Goal: Transaction & Acquisition: Purchase product/service

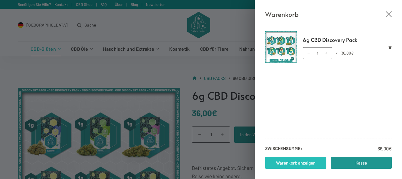
click at [298, 163] on link "Warenkorb anzeigen" at bounding box center [295, 163] width 61 height 12
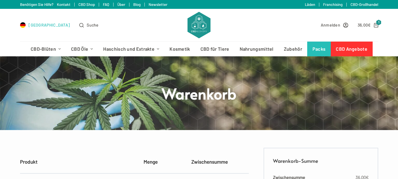
click at [42, 26] on span "[GEOGRAPHIC_DATA]" at bounding box center [49, 25] width 41 height 7
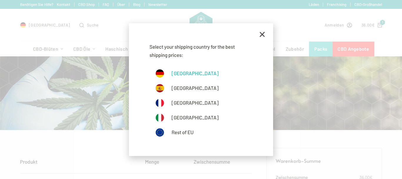
click at [189, 74] on link "[GEOGRAPHIC_DATA]" at bounding box center [201, 73] width 91 height 9
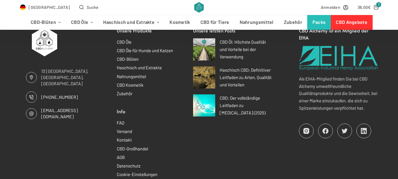
scroll to position [481, 0]
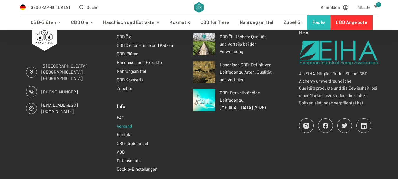
click at [123, 126] on link "Versand" at bounding box center [124, 125] width 15 height 5
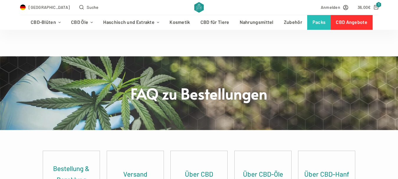
scroll to position [356, 0]
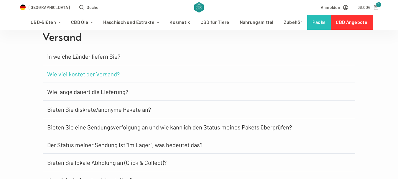
click at [99, 74] on link "Wie viel kostet der Versand?" at bounding box center [83, 74] width 72 height 6
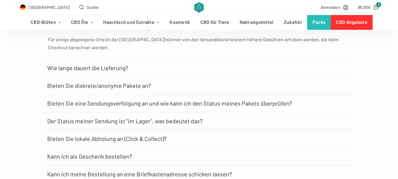
scroll to position [566, 0]
click at [110, 65] on link "Wie lange dauert die Lieferung?" at bounding box center [87, 68] width 81 height 6
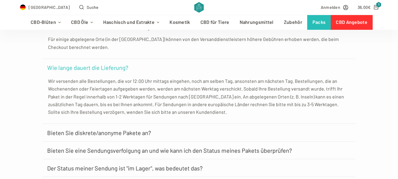
click at [327, 124] on h3 "Bieten Sie diskrete/anonyme Pakete an?" at bounding box center [199, 133] width 312 height 18
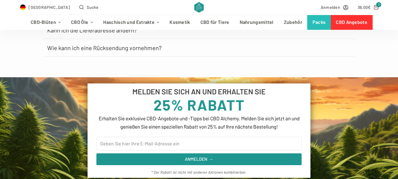
scroll to position [837, 0]
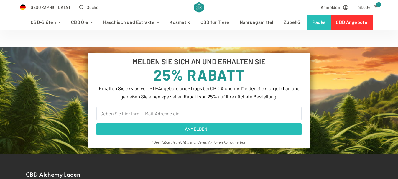
click at [200, 125] on span "ANMELDEN →" at bounding box center [199, 128] width 29 height 7
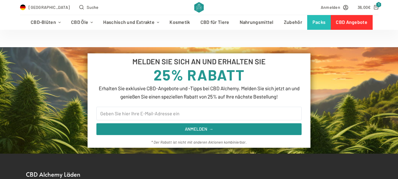
click at [327, 97] on section "MELDEN SIE SICH AN UND ERHALTEN SIE 25% RABATT Erhalten Sie exklusive CBD-Angeb…" at bounding box center [199, 100] width 398 height 106
click at [330, 9] on span "Anmelden" at bounding box center [329, 7] width 19 height 7
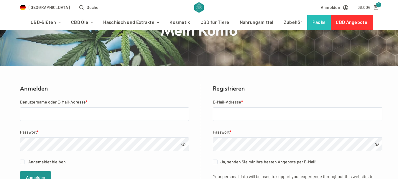
scroll to position [60, 0]
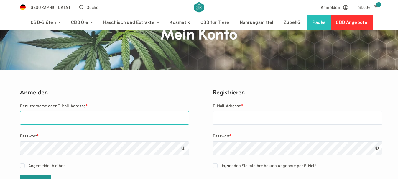
click at [45, 117] on input "Benutzername oder E-Mail-Adresse *" at bounding box center [104, 118] width 169 height 14
type input "Leuerer@gmx.de"
drag, startPoint x: 60, startPoint y: 118, endPoint x: 0, endPoint y: 115, distance: 60.5
click at [20, 115] on input "Leuerer@gmx.de" at bounding box center [104, 118] width 169 height 14
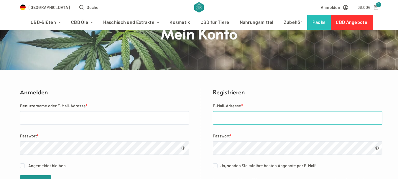
click at [230, 117] on input "E-Mail-Adresse *" at bounding box center [297, 118] width 169 height 14
paste input "[EMAIL_ADDRESS][DOMAIN_NAME]"
type input "[EMAIL_ADDRESS][DOMAIN_NAME]"
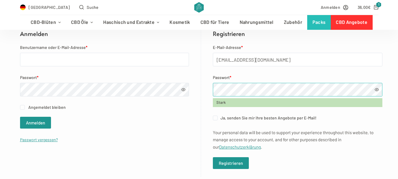
scroll to position [120, 0]
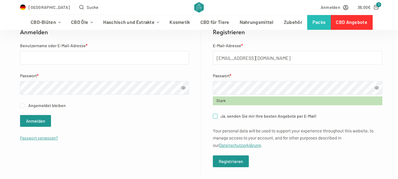
drag, startPoint x: 214, startPoint y: 115, endPoint x: 217, endPoint y: 118, distance: 4.2
click at [213, 116] on input "Ja, senden Sie mir Ihre besten Angebote per E-Mail! (optional)" at bounding box center [215, 116] width 5 height 5
checkbox input "true"
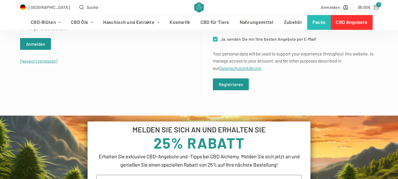
scroll to position [210, 0]
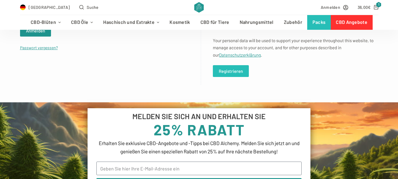
click at [228, 71] on button "Registrieren" at bounding box center [231, 71] width 36 height 12
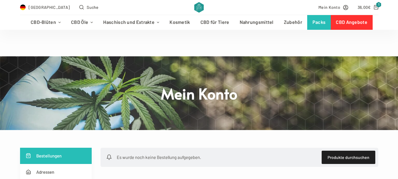
scroll to position [90, 0]
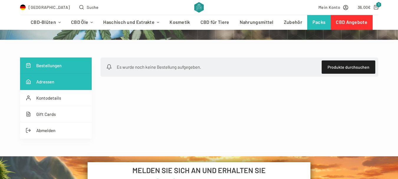
click at [42, 82] on link "Adressen" at bounding box center [56, 82] width 72 height 16
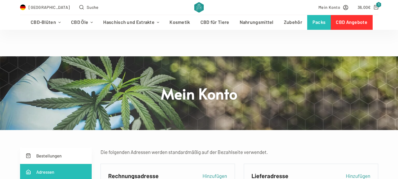
scroll to position [90, 0]
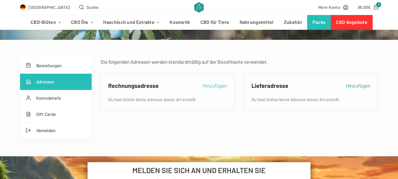
click at [216, 86] on link "Hinzufügen" at bounding box center [214, 85] width 24 height 8
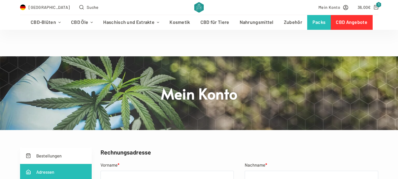
scroll to position [120, 0]
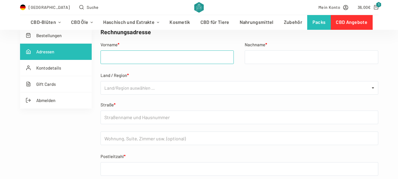
click at [129, 56] on input "Vorname *" at bounding box center [166, 57] width 133 height 14
type input "[PERSON_NAME]"
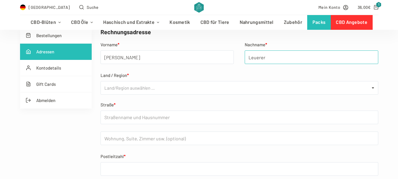
type input "Leuerer"
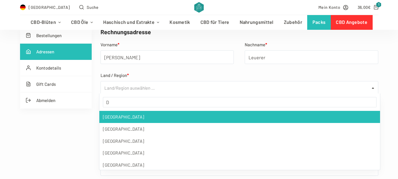
select select "DE"
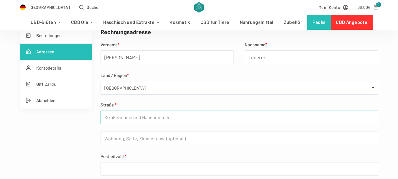
click at [112, 118] on input "Straße *" at bounding box center [238, 117] width 277 height 14
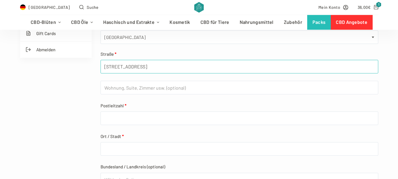
scroll to position [180, 0]
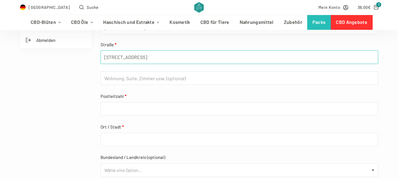
type input "Kulmpacher Str.6"
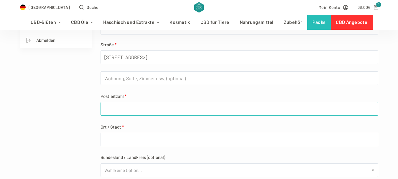
click at [127, 107] on input "Postleitzahl *" at bounding box center [238, 109] width 277 height 14
type input "D-10777"
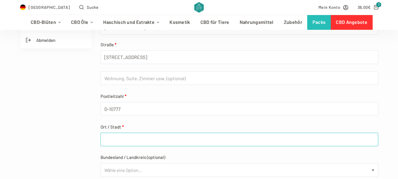
click at [107, 140] on input "Ort / Stadt *" at bounding box center [238, 140] width 277 height 14
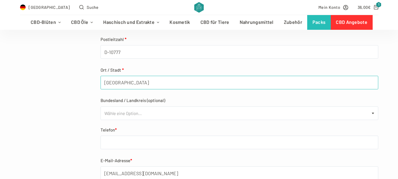
scroll to position [240, 0]
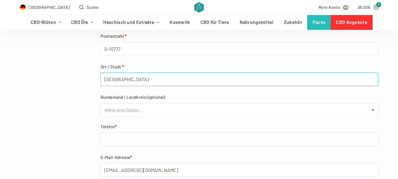
type input "Berlin"
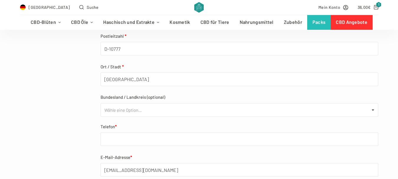
click at [123, 108] on span "Wähle eine Option…" at bounding box center [122, 110] width 37 height 8
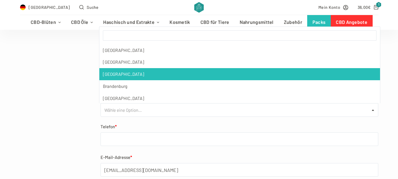
select select "DE-BE"
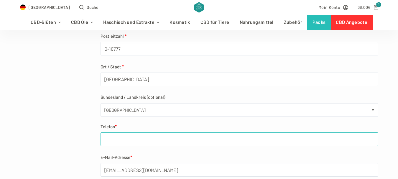
click at [119, 140] on input "Telefon *" at bounding box center [238, 139] width 277 height 14
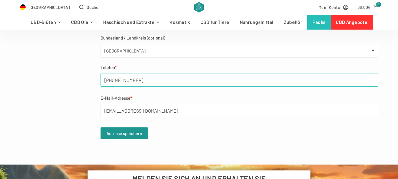
scroll to position [300, 0]
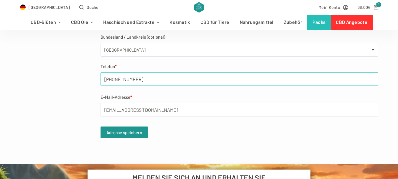
click at [120, 80] on input "+491723145101" at bounding box center [238, 79] width 277 height 14
type input "+491723135101"
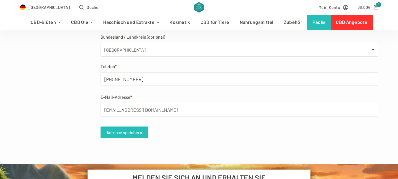
click at [124, 130] on button "Adresse speichern" at bounding box center [123, 132] width 47 height 12
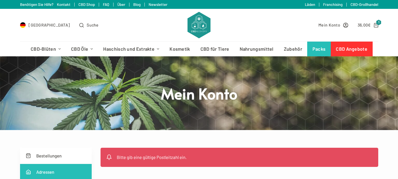
select select "DE-BE"
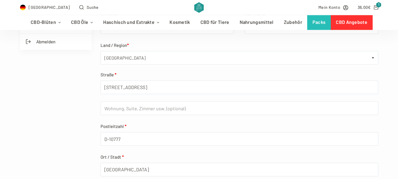
scroll to position [180, 0]
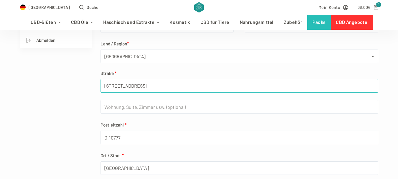
click at [116, 87] on input "[STREET_ADDRESS]" at bounding box center [238, 86] width 277 height 14
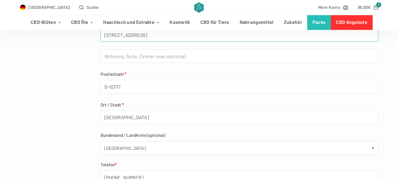
scroll to position [270, 0]
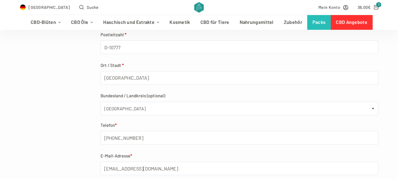
type input "Kulmbacher Str.6"
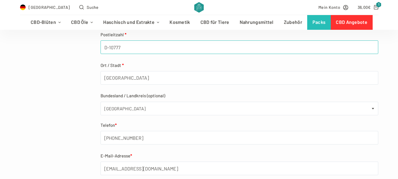
click at [107, 47] on input "D-10777" at bounding box center [238, 47] width 277 height 14
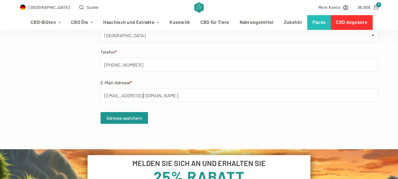
scroll to position [361, 0]
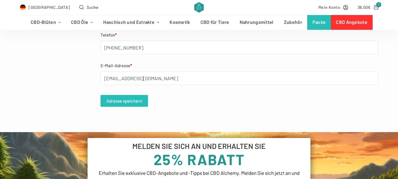
type input "10777"
click at [120, 101] on button "Adresse speichern" at bounding box center [123, 101] width 47 height 12
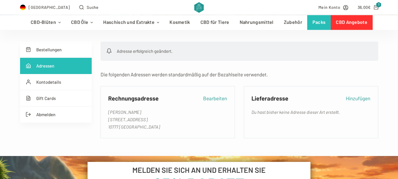
scroll to position [120, 0]
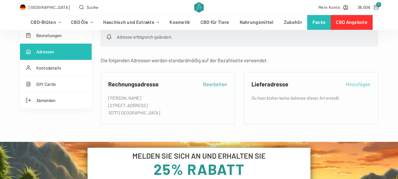
click at [359, 85] on link "Hinzufügen" at bounding box center [358, 84] width 24 height 8
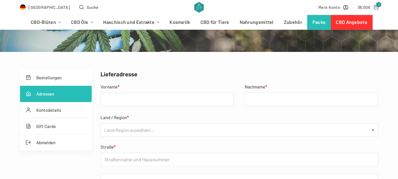
scroll to position [90, 0]
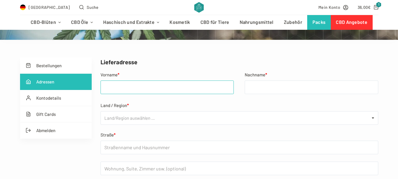
click at [110, 88] on input "Vorname *" at bounding box center [166, 87] width 133 height 14
type input "Albrecht"
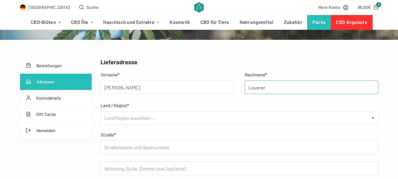
type input "Leuerer"
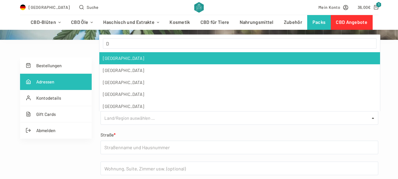
select select "DE"
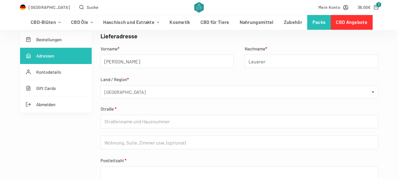
scroll to position [150, 0]
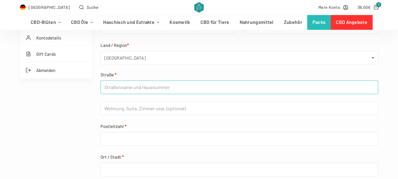
click at [135, 88] on input "Straße *" at bounding box center [238, 87] width 277 height 14
type input "[STREET_ADDRESS]"
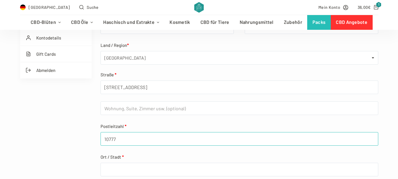
type input "10777"
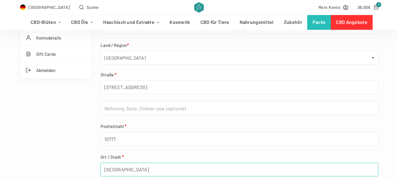
type input "Berlin"
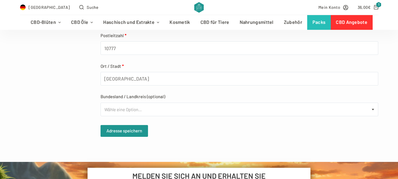
scroll to position [238, 0]
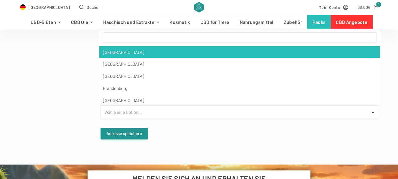
click at [142, 112] on span "Wähle eine Option…" at bounding box center [239, 112] width 277 height 13
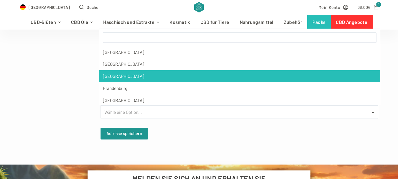
select select "DE-BE"
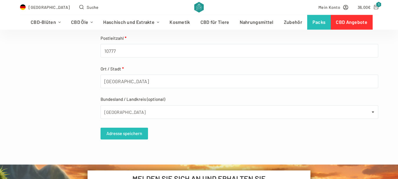
click at [129, 134] on button "Adresse speichern" at bounding box center [123, 134] width 47 height 12
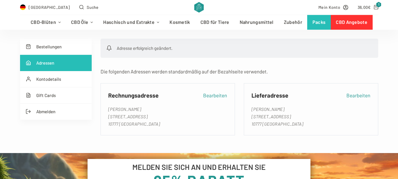
scroll to position [120, 0]
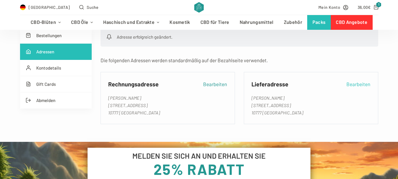
click at [361, 84] on link "Bearbeiten" at bounding box center [358, 84] width 24 height 8
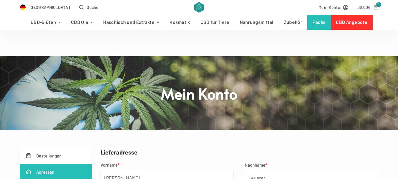
select select "DE-BE"
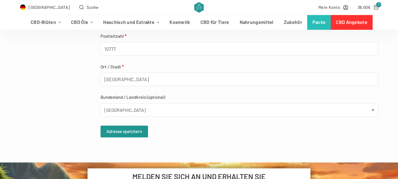
scroll to position [270, 0]
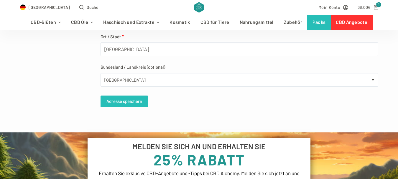
click at [117, 101] on button "Adresse speichern" at bounding box center [123, 101] width 47 height 12
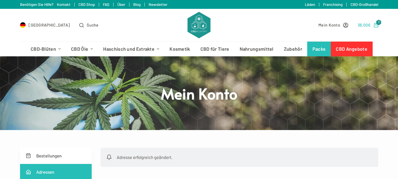
click at [367, 25] on bdi "36,00 €" at bounding box center [363, 24] width 13 height 5
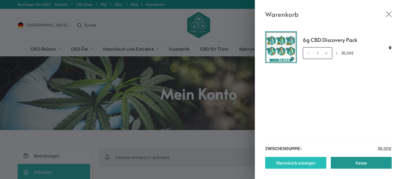
click at [300, 164] on link "Warenkorb anzeigen" at bounding box center [295, 163] width 61 height 12
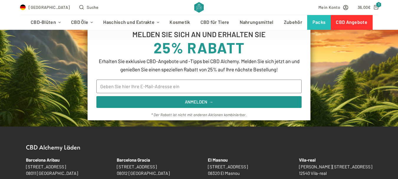
scroll to position [180, 0]
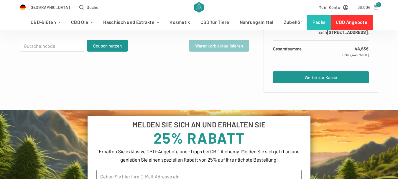
click at [382, 100] on div "Produkt Menge Zwischensumme 6g CBD Discovery Pack 36,00 € 6g CBD Discovery Pack…" at bounding box center [199, 30] width 398 height 161
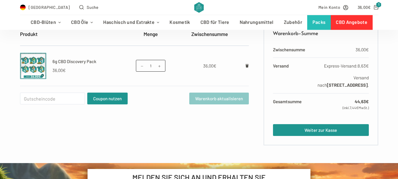
scroll to position [60, 0]
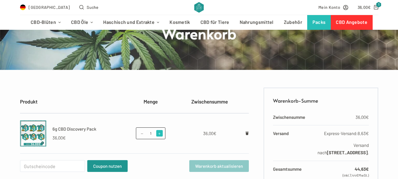
click at [157, 133] on span at bounding box center [159, 133] width 6 height 6
type input "2"
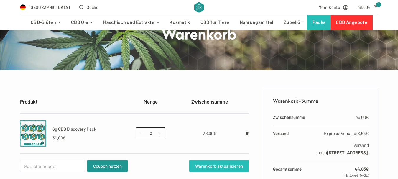
click at [221, 166] on button "Warenkorb aktualisieren" at bounding box center [219, 166] width 60 height 12
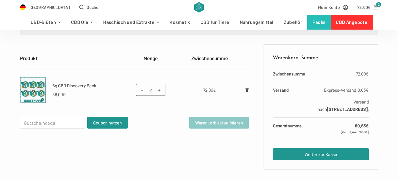
scroll to position [148, 0]
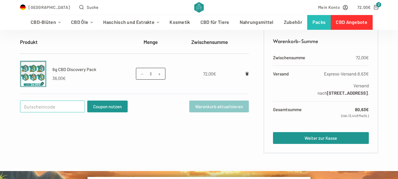
click at [47, 106] on input "Gutschein:" at bounding box center [52, 106] width 65 height 12
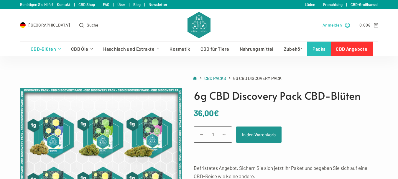
click at [332, 27] on span "Anmelden" at bounding box center [331, 25] width 19 height 7
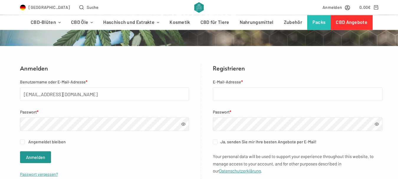
scroll to position [90, 0]
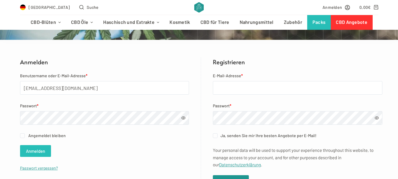
click at [33, 149] on button "Anmelden" at bounding box center [35, 151] width 31 height 12
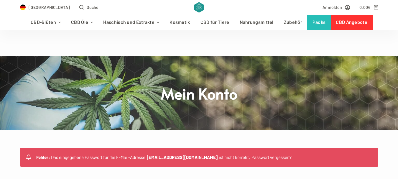
scroll to position [120, 0]
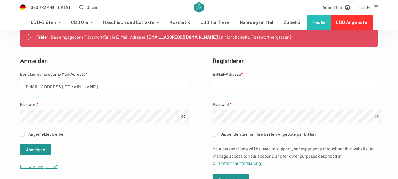
click at [181, 116] on span at bounding box center [183, 116] width 4 height 4
click at [32, 148] on button "Anmelden" at bounding box center [35, 149] width 31 height 12
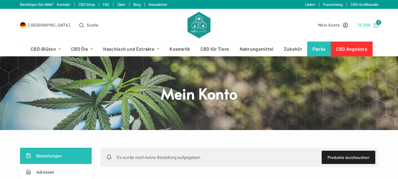
click at [363, 25] on bdi "72,00 €" at bounding box center [364, 24] width 14 height 5
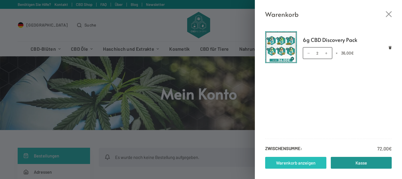
click at [300, 163] on link "Warenkorb anzeigen" at bounding box center [295, 163] width 61 height 12
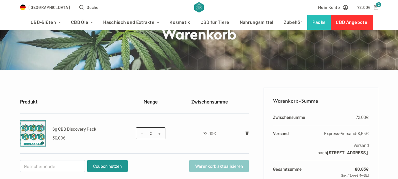
scroll to position [120, 0]
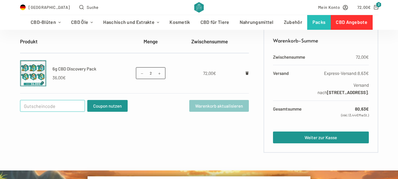
click at [52, 106] on input "Gutschein:" at bounding box center [52, 106] width 65 height 12
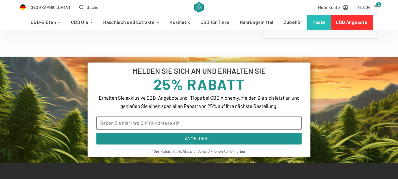
scroll to position [240, 0]
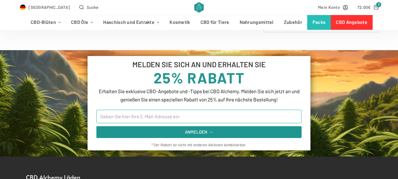
click at [182, 118] on input "Email" at bounding box center [198, 117] width 205 height 14
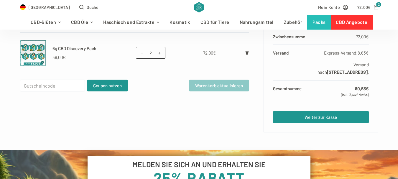
scroll to position [150, 0]
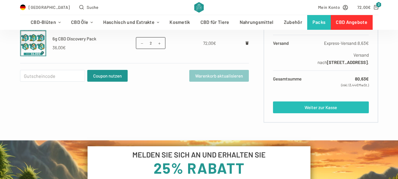
click at [328, 108] on link "Weiter zur Kasse" at bounding box center [320, 107] width 95 height 12
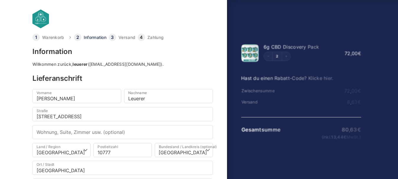
select select "DE-BE"
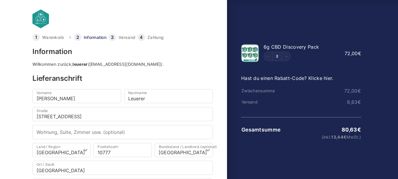
click at [293, 78] on link "Hast du einen Rabatt-Code? Klicke hier." at bounding box center [287, 78] width 92 height 6
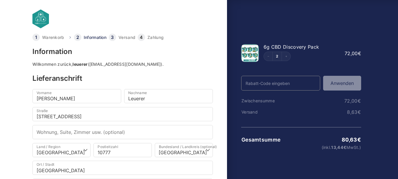
click at [299, 84] on input "Rabatt-Code" at bounding box center [280, 83] width 79 height 15
type input "25%"
click at [344, 82] on button "Anwenden" at bounding box center [342, 83] width 38 height 15
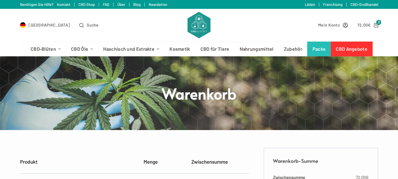
click at [103, 4] on link "FAQ" at bounding box center [106, 4] width 6 height 5
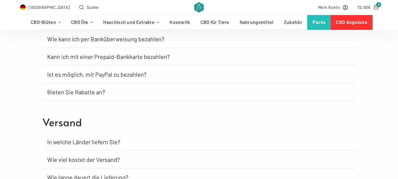
scroll to position [300, 0]
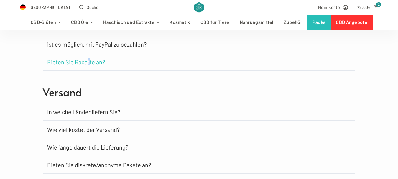
click at [86, 62] on link "Bieten Sie Rabatte an?" at bounding box center [76, 62] width 58 height 6
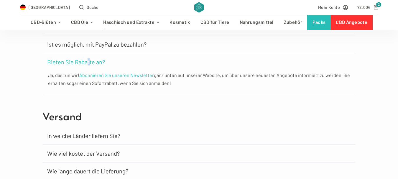
click at [98, 76] on link "Abonnieren Sie unseren Newsletter" at bounding box center [116, 75] width 75 height 6
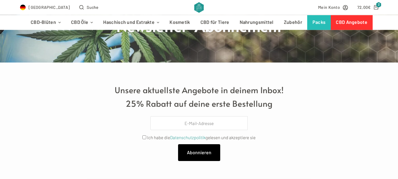
scroll to position [90, 0]
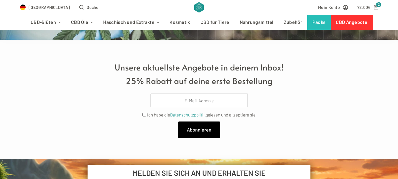
click at [143, 115] on input "Privacy" at bounding box center [144, 115] width 4 height 4
checkbox input "true"
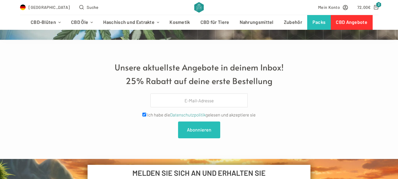
click at [202, 130] on span "Abonnieren" at bounding box center [199, 130] width 24 height 8
click at [288, 107] on div "Unsere aktuellste Angebote in deinem Inbox! 25% Rabatt auf deine erste Bestellu…" at bounding box center [199, 99] width 358 height 84
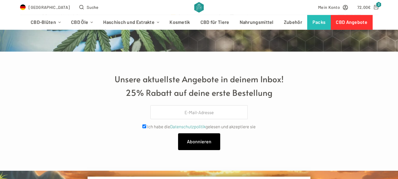
scroll to position [60, 0]
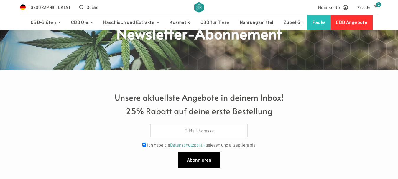
click at [184, 131] on input "Email" at bounding box center [198, 130] width 97 height 14
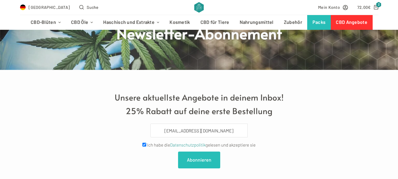
type input "Leuerer@gmx.de"
click at [199, 160] on span "Abonnieren" at bounding box center [199, 160] width 24 height 8
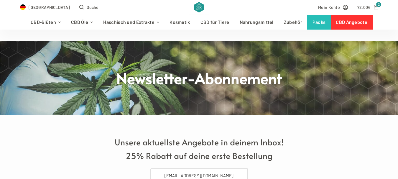
scroll to position [0, 0]
